Goal: Information Seeking & Learning: Check status

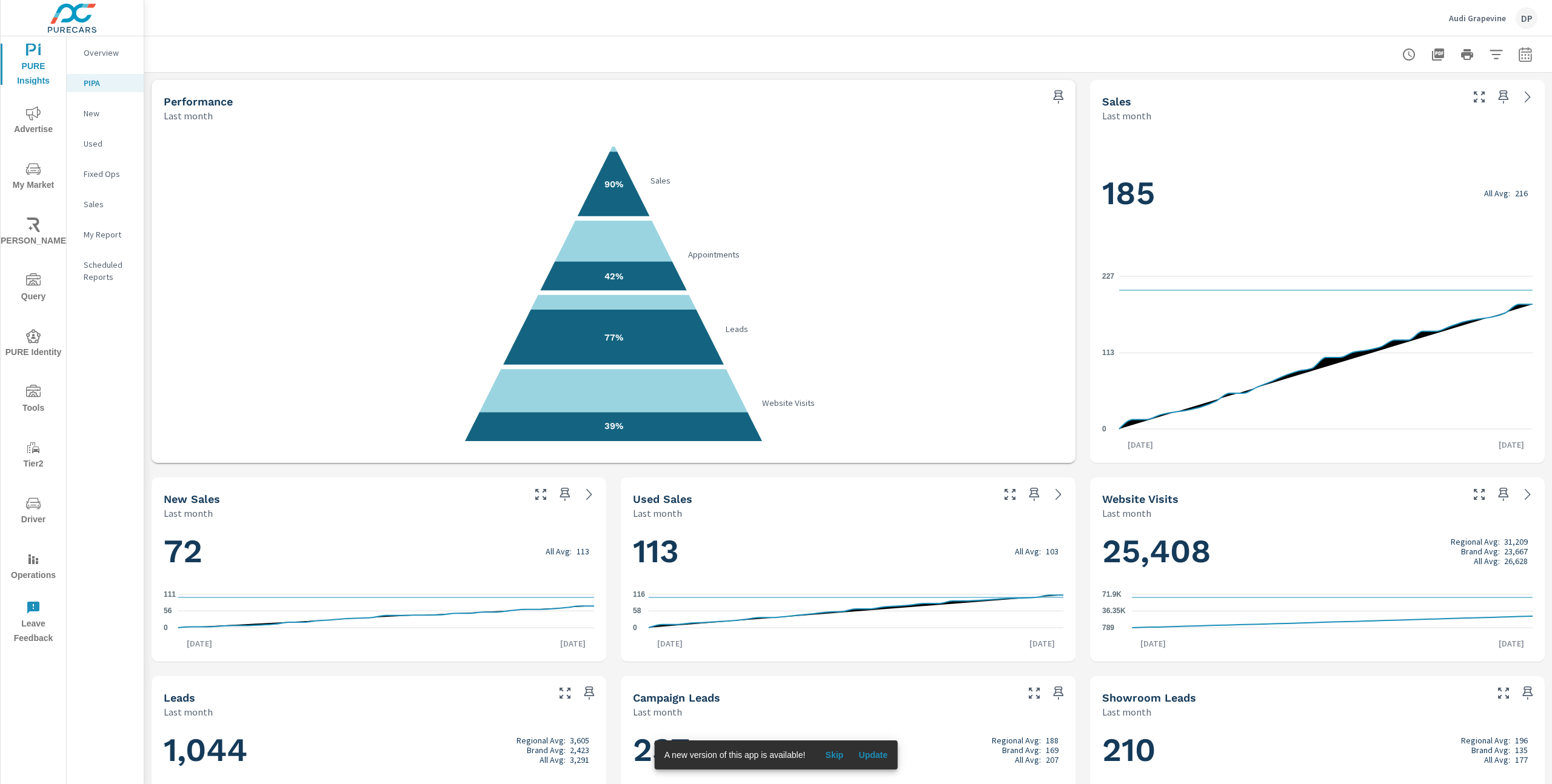
click at [1524, 53] on icon "button" at bounding box center [1525, 54] width 14 height 14
select select "Last month"
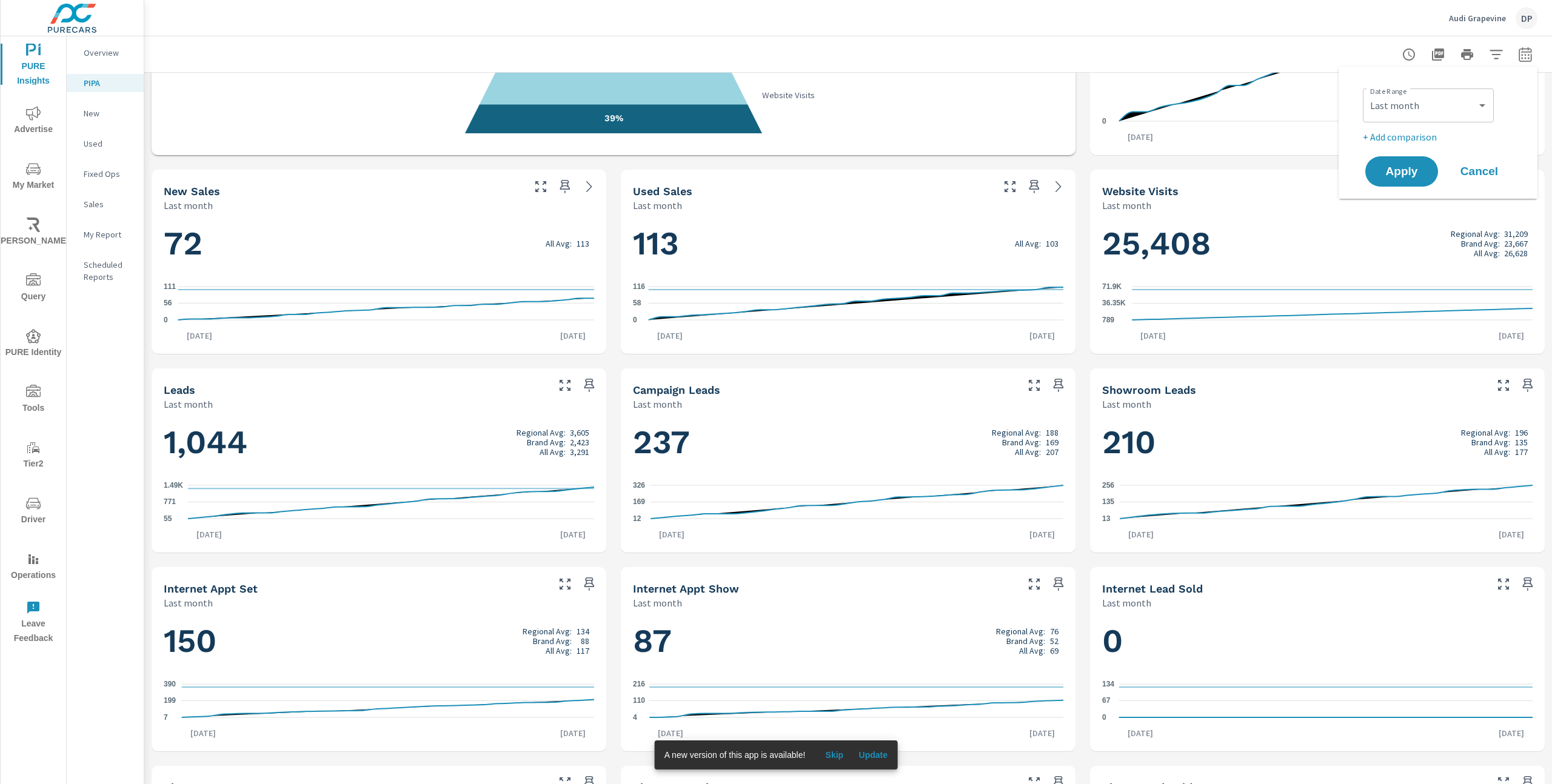
scroll to position [306, 0]
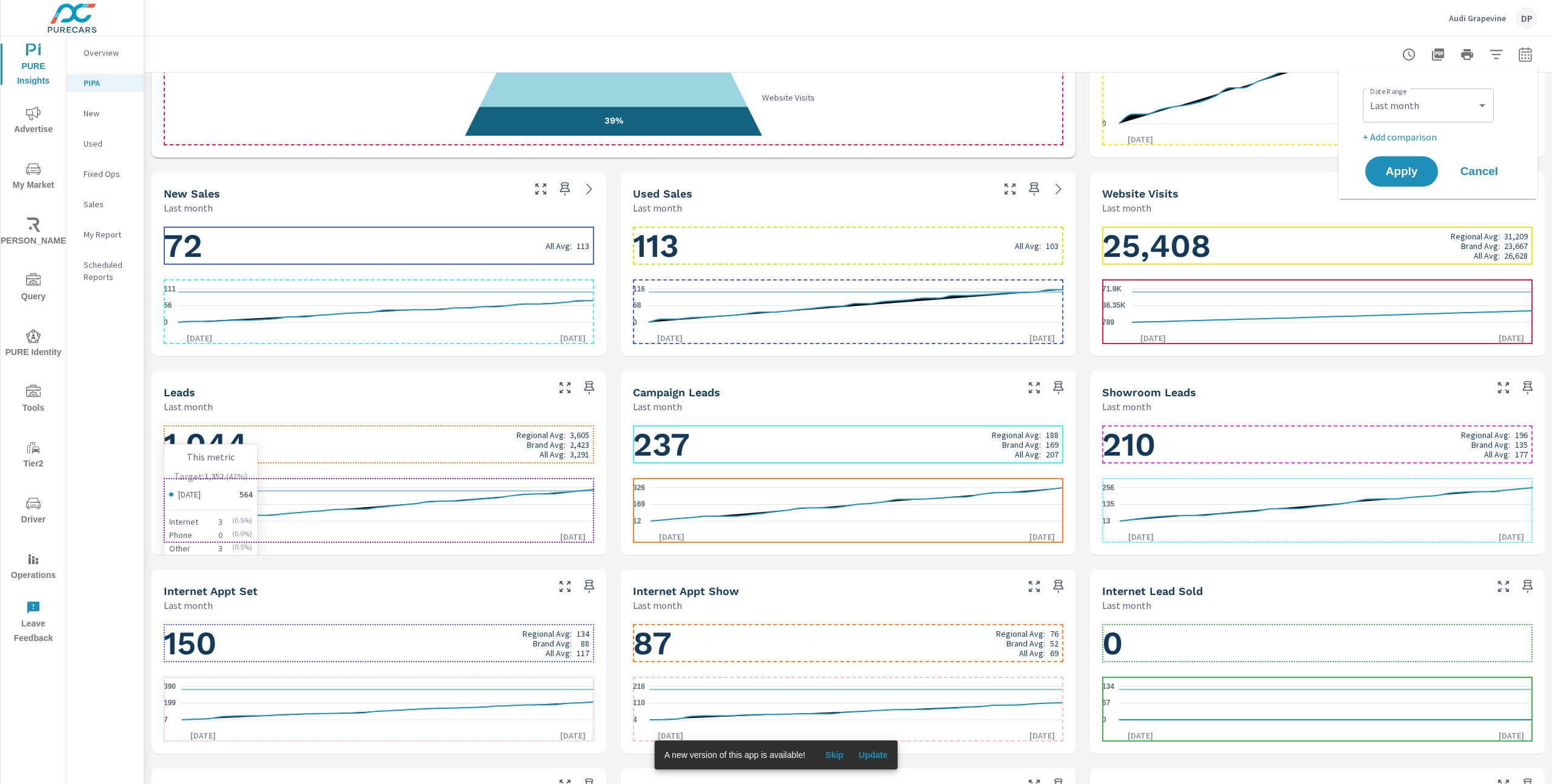
click at [344, 500] on icon "55 771 1.49K" at bounding box center [379, 505] width 430 height 53
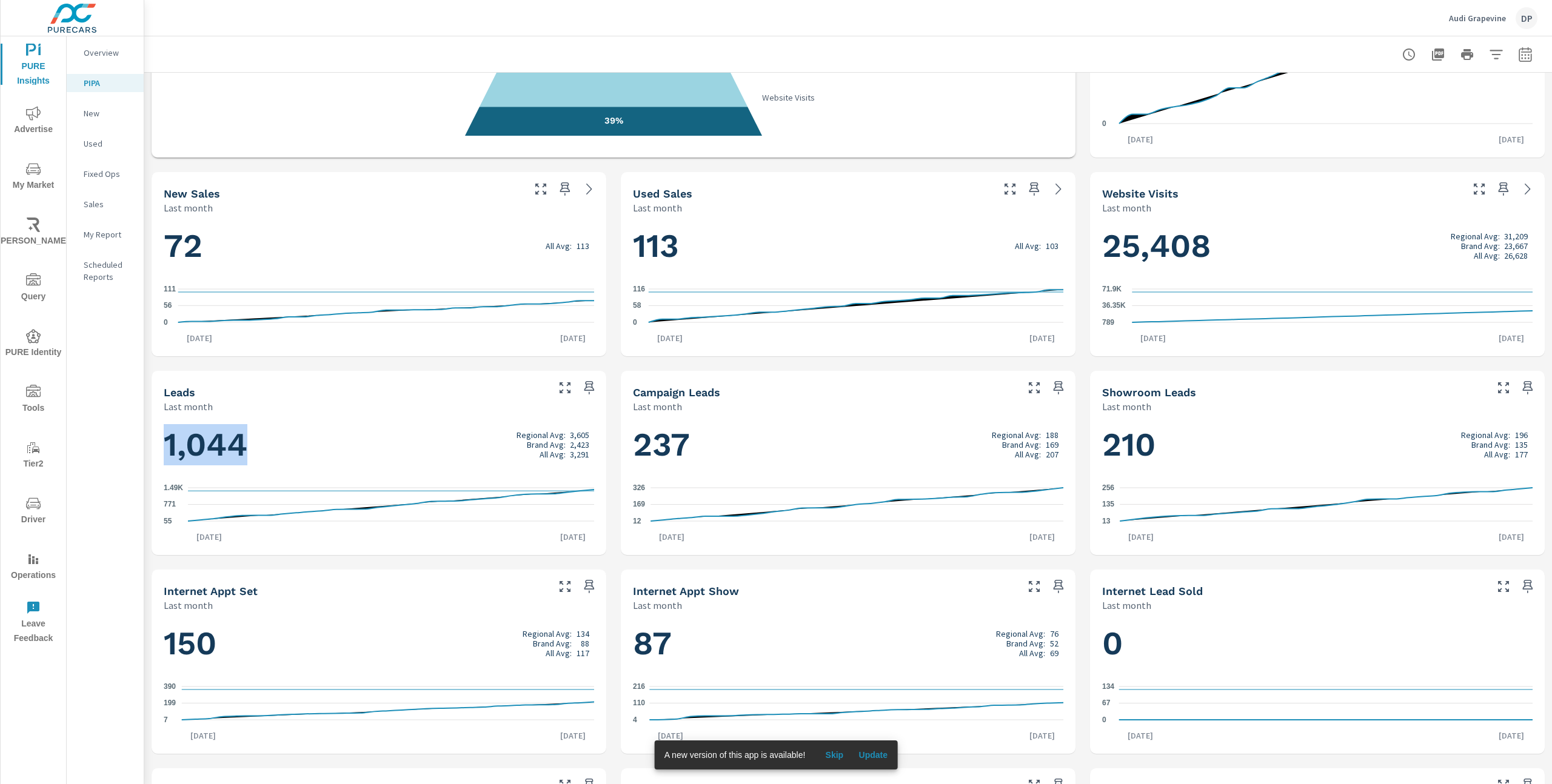
drag, startPoint x: 167, startPoint y: 445, endPoint x: 245, endPoint y: 453, distance: 78.4
click at [245, 453] on h1 "1,044 Regional Avg: 3,605 Brand Avg: 2,423 All Avg: 3,291" at bounding box center [379, 444] width 430 height 41
click at [289, 442] on h1 "1,044 Regional Avg: 3,605 Brand Avg: 2,423 All Avg: 3,291" at bounding box center [379, 444] width 430 height 41
click at [349, 503] on icon "55 771 1.49K" at bounding box center [379, 505] width 430 height 53
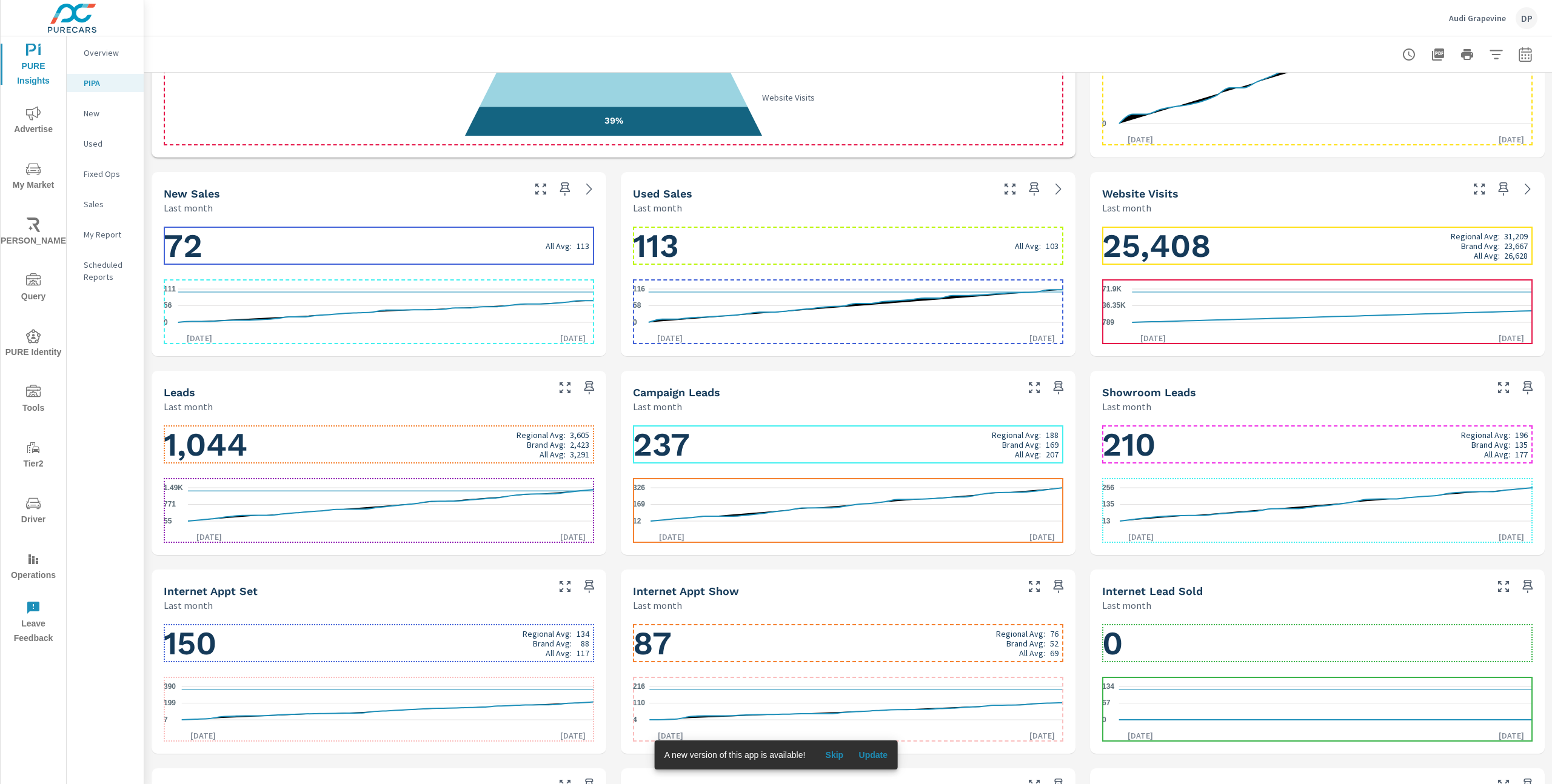
click at [372, 515] on icon "55 771 1.49K" at bounding box center [379, 505] width 430 height 53
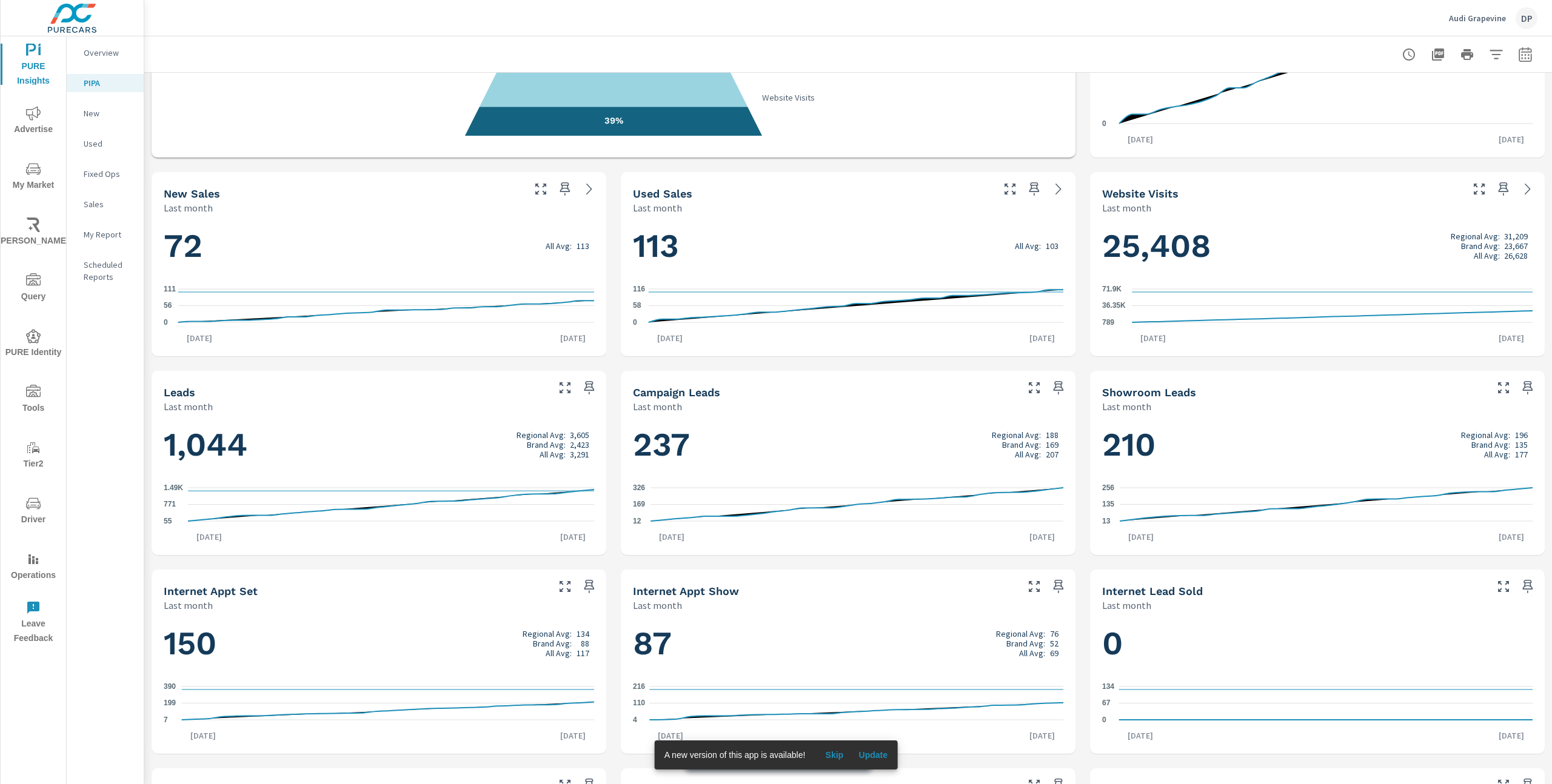
click at [838, 753] on span "Skip" at bounding box center [834, 754] width 29 height 11
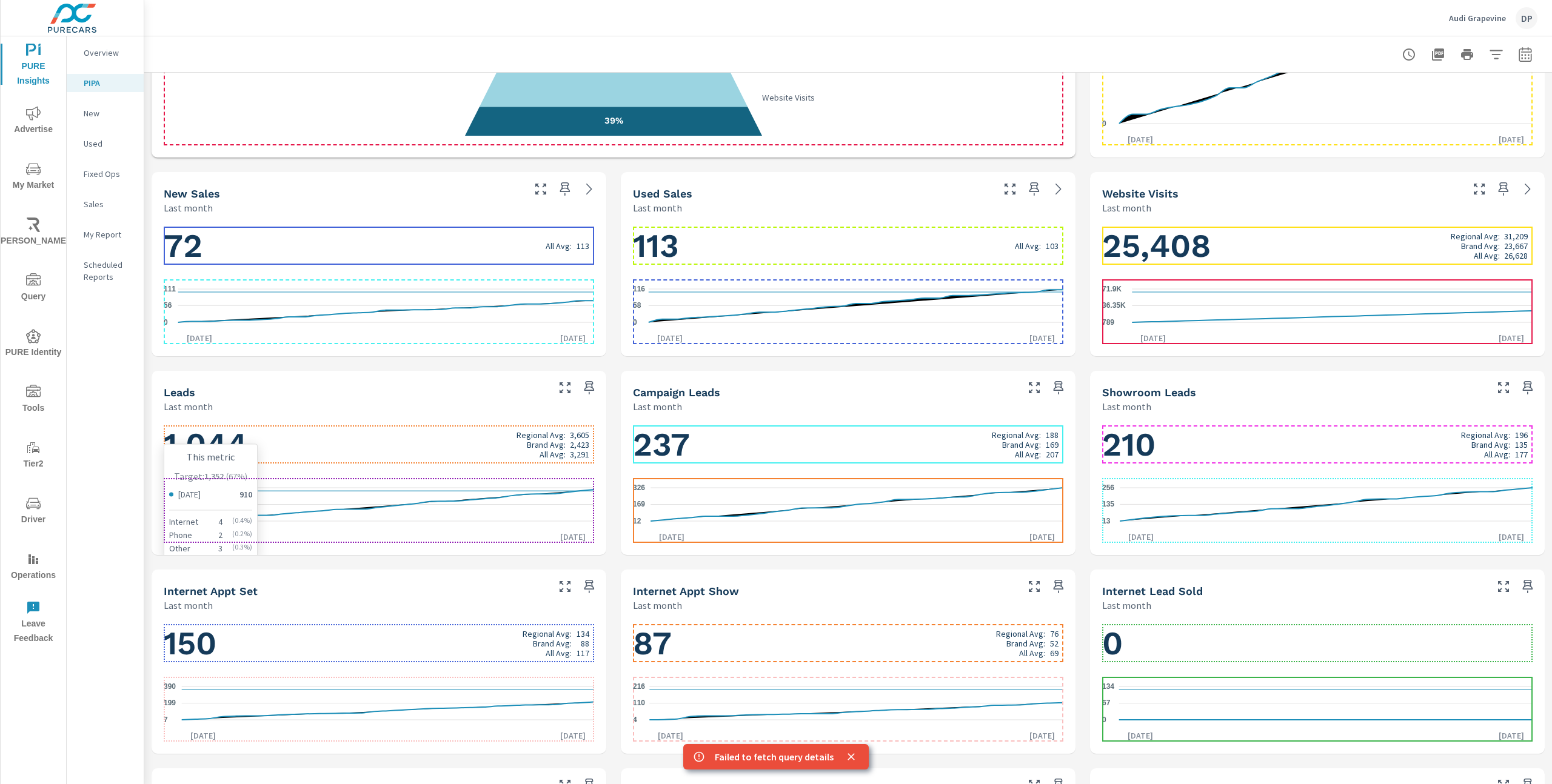
click at [445, 500] on icon at bounding box center [391, 506] width 406 height 32
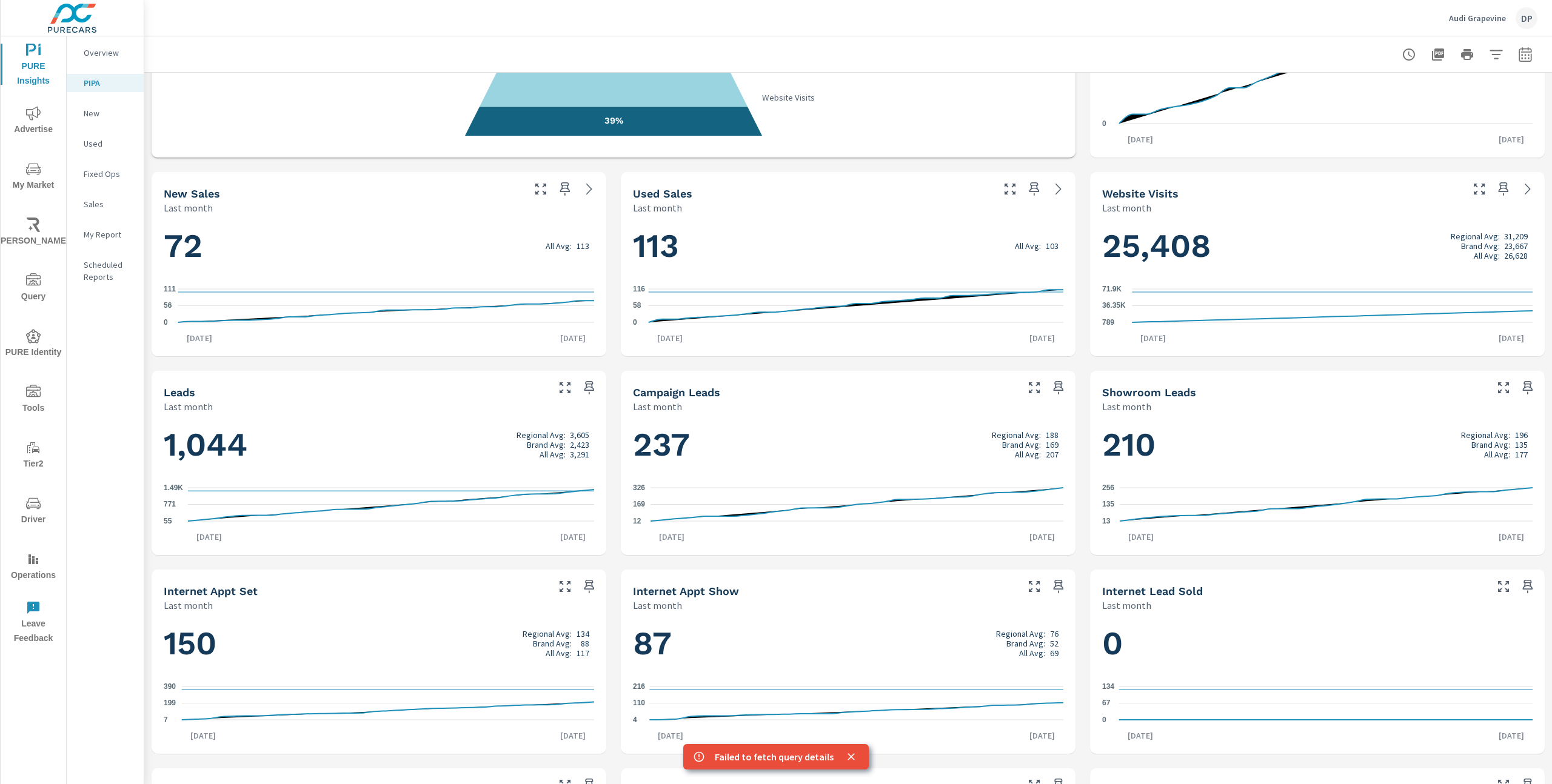
click at [848, 758] on icon "close" at bounding box center [851, 757] width 8 height 8
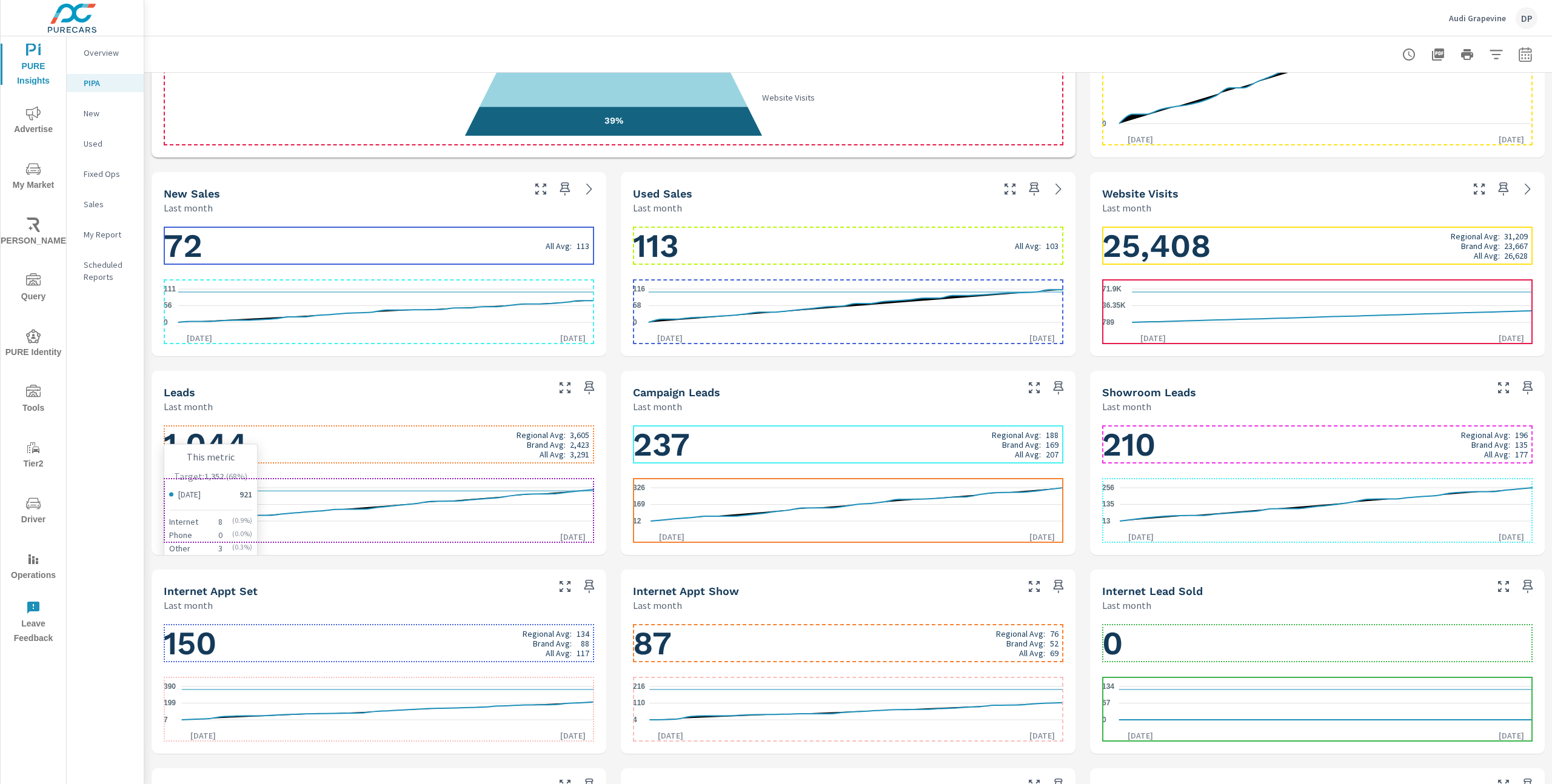
click at [453, 513] on icon "55 771 1.49K" at bounding box center [379, 505] width 430 height 53
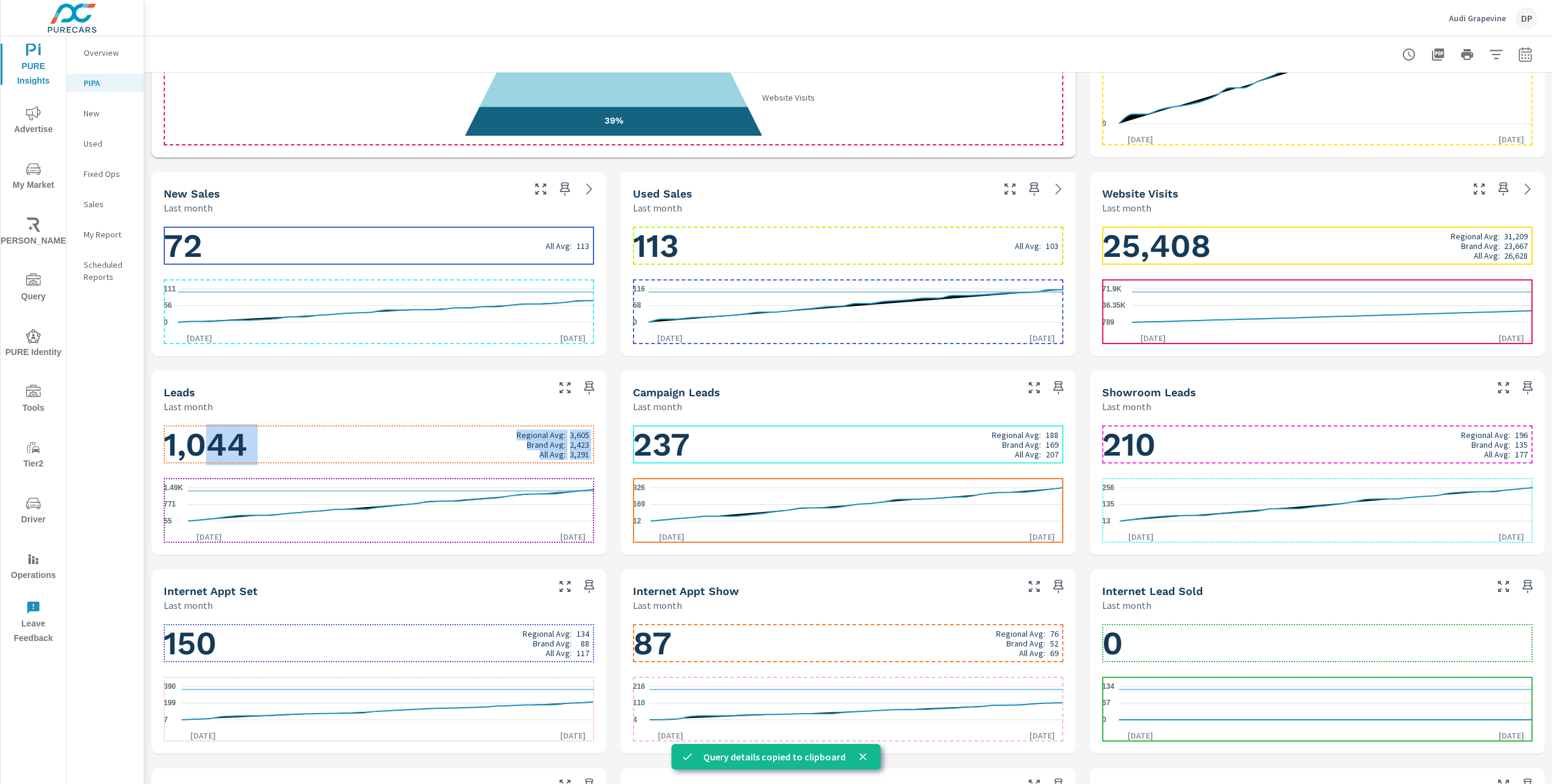
click at [202, 451] on h1 "1,044 Regional Avg: 3,605 Brand Avg: 2,423 All Avg: 3,291" at bounding box center [379, 444] width 430 height 41
